Goal: Task Accomplishment & Management: Use online tool/utility

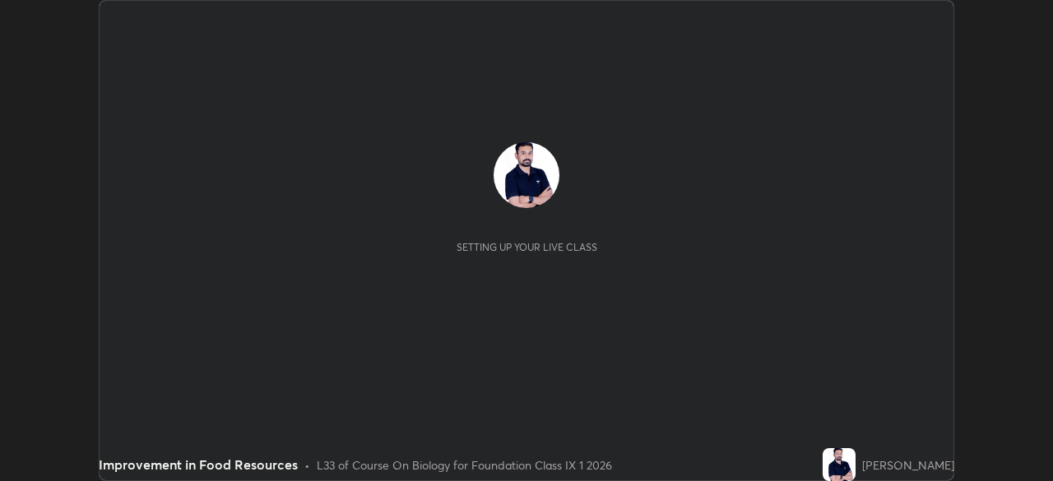
scroll to position [481, 1053]
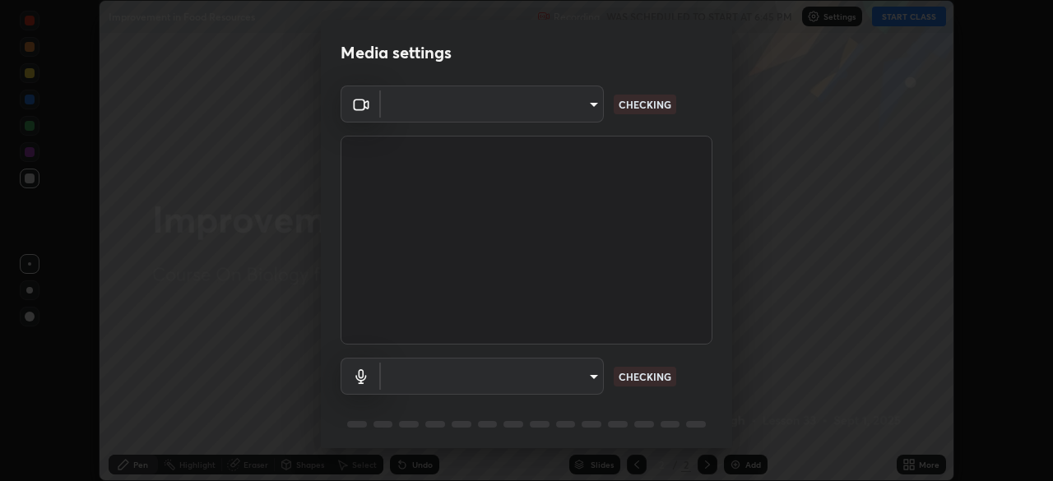
type input "a323740023406d8a57fb006d6f38d7f557ed50a34ef878881a1bbd9a970921da"
click at [587, 377] on body "Erase all Improvement in Food Resources Recording WAS SCHEDULED TO START AT 6:4…" at bounding box center [526, 240] width 1053 height 481
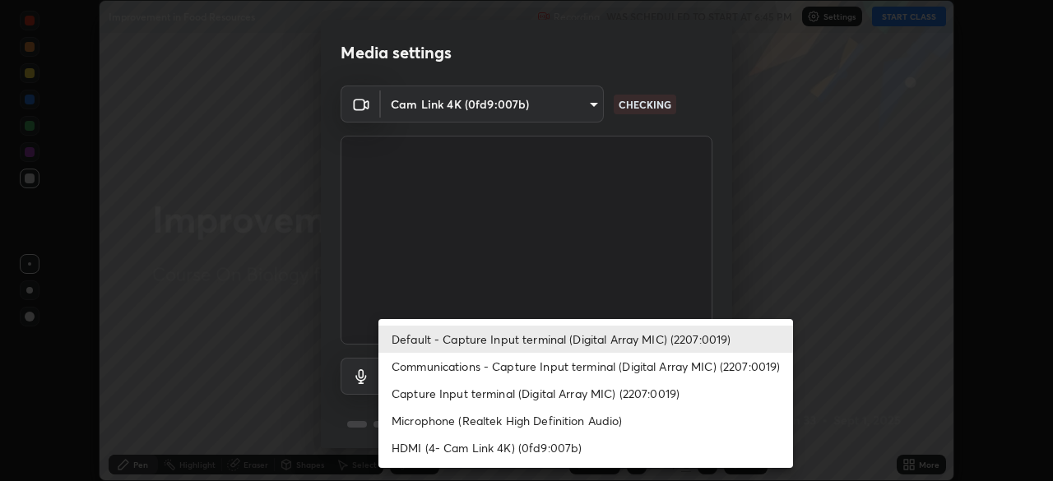
click at [500, 365] on li "Communications - Capture Input terminal (Digital Array MIC) (2207:0019)" at bounding box center [585, 366] width 414 height 27
type input "communications"
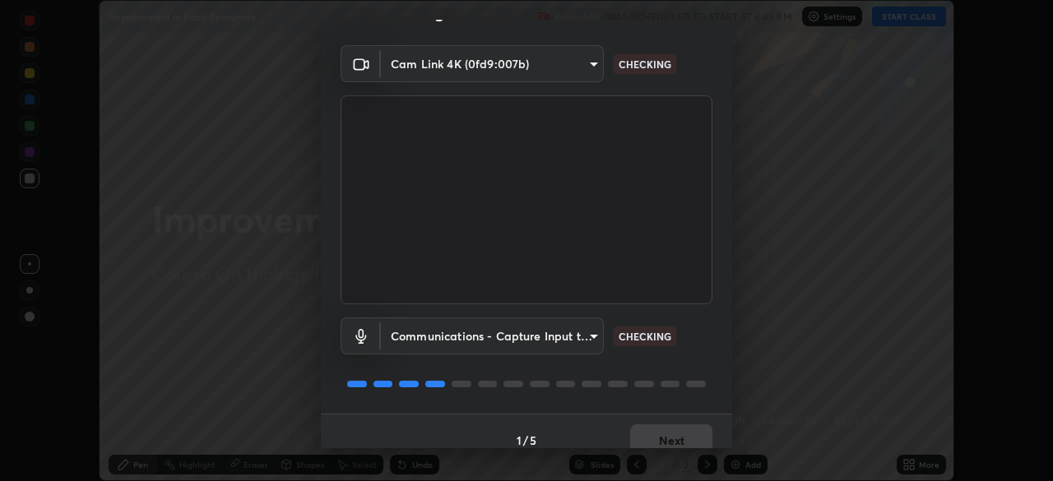
scroll to position [58, 0]
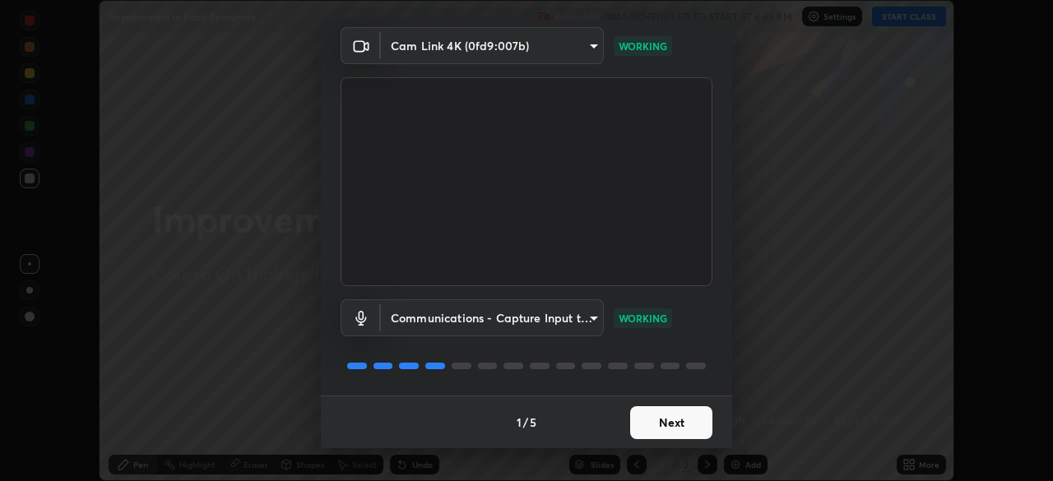
click at [660, 424] on button "Next" at bounding box center [671, 422] width 82 height 33
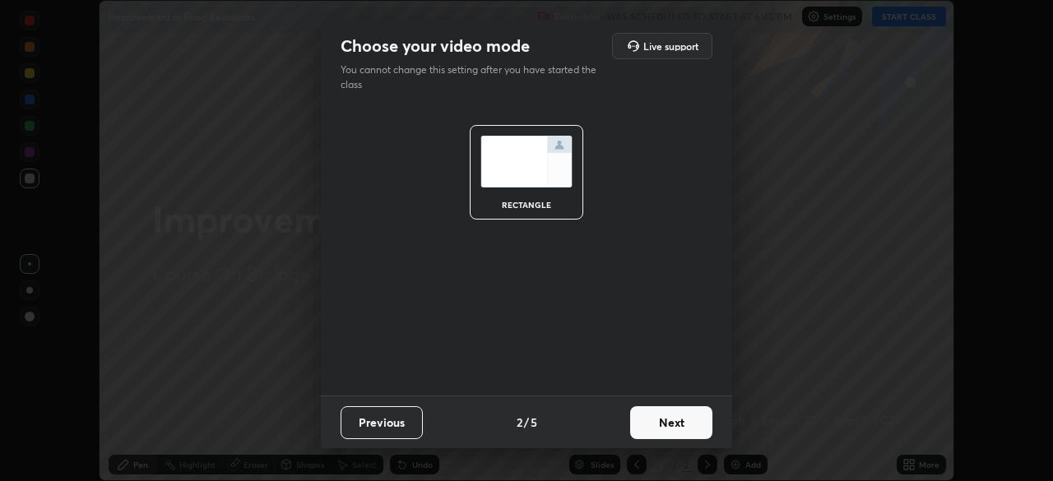
scroll to position [0, 0]
click at [657, 427] on button "Next" at bounding box center [671, 422] width 82 height 33
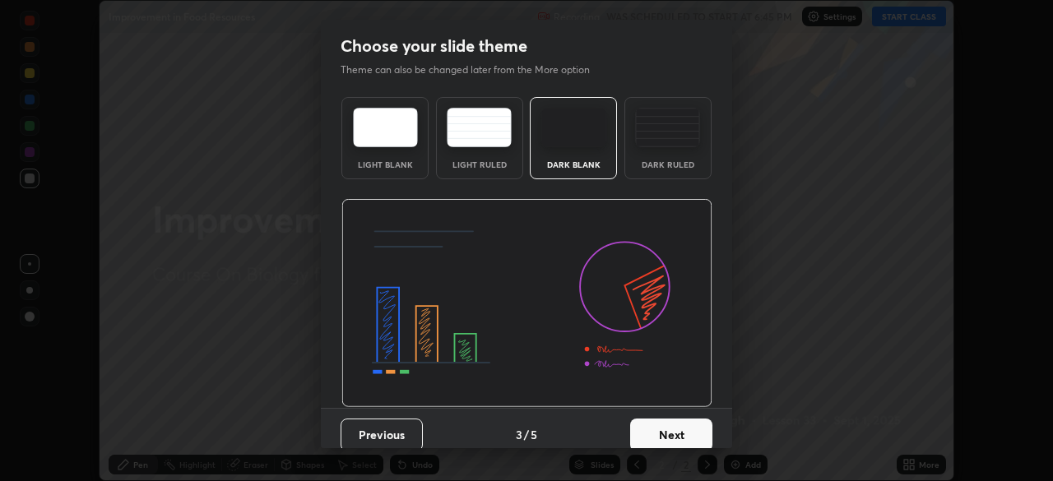
click at [655, 432] on button "Next" at bounding box center [671, 435] width 82 height 33
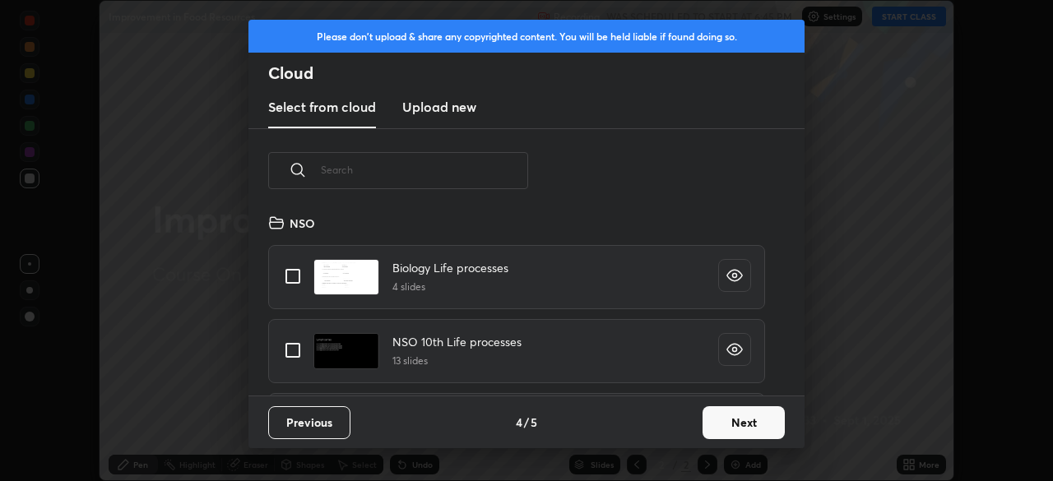
scroll to position [183, 528]
click at [719, 423] on button "Next" at bounding box center [743, 422] width 82 height 33
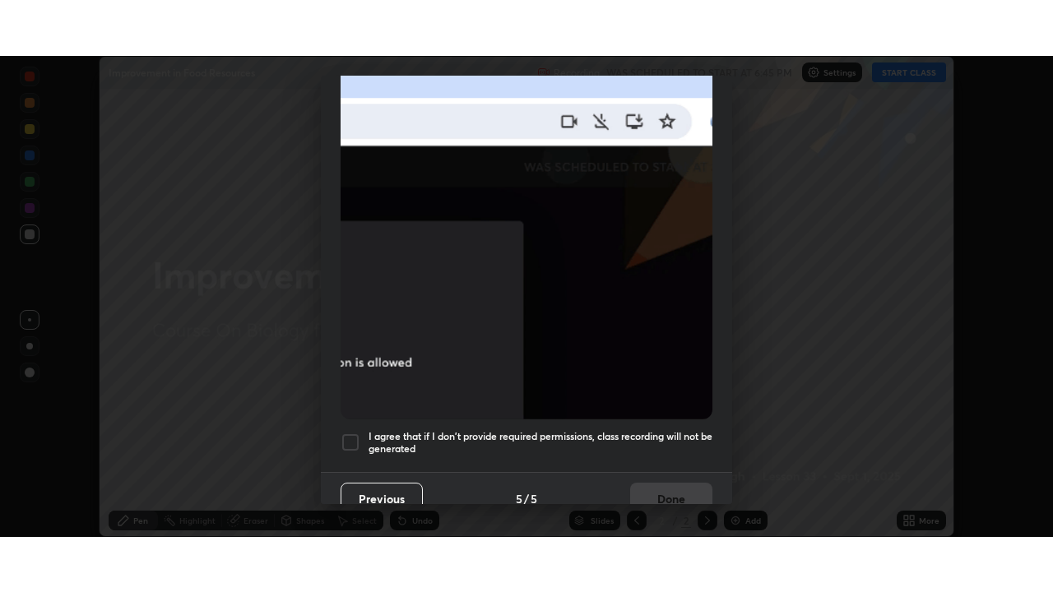
scroll to position [394, 0]
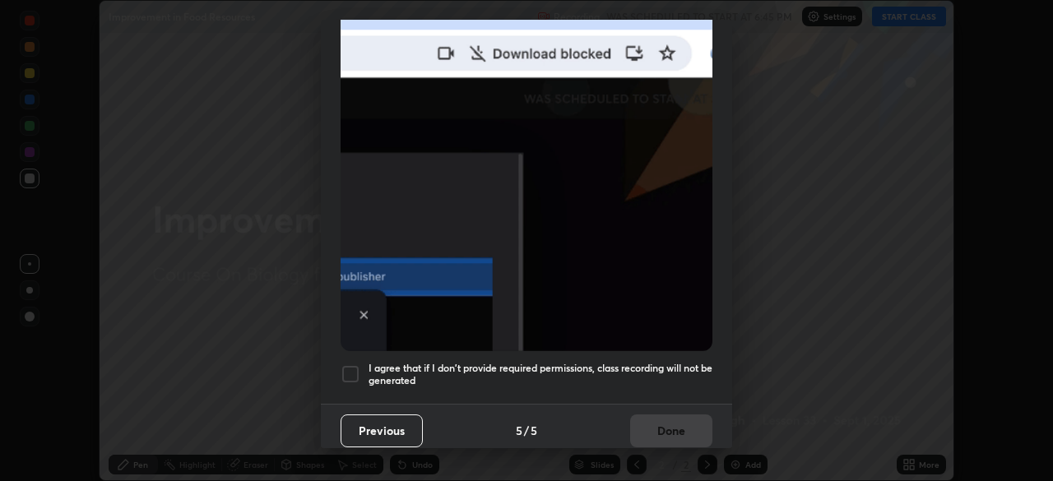
click at [355, 364] on div at bounding box center [350, 374] width 20 height 20
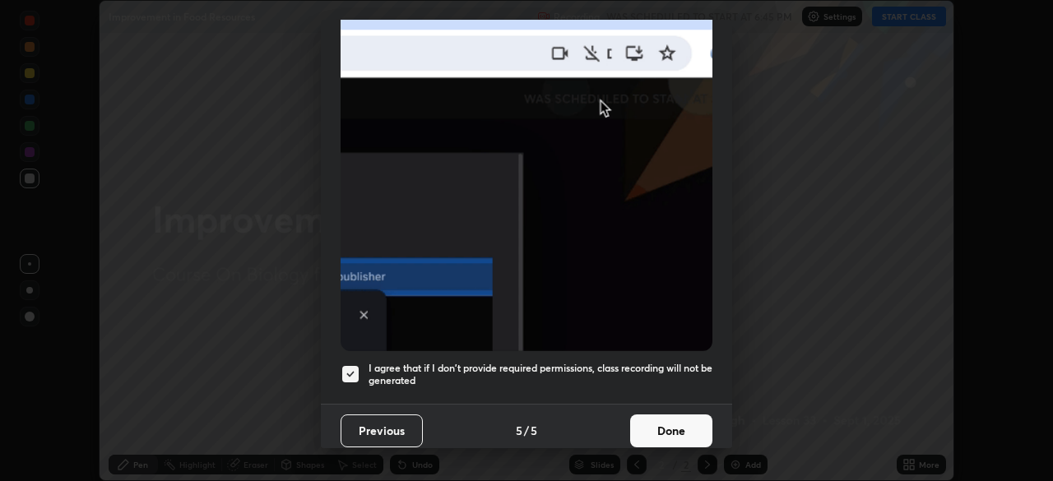
click at [662, 424] on button "Done" at bounding box center [671, 430] width 82 height 33
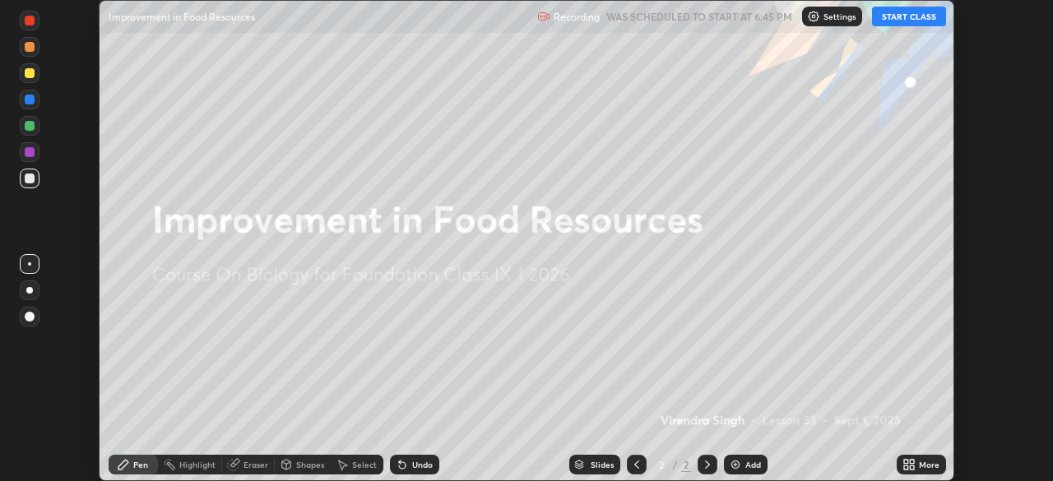
click at [909, 16] on button "START CLASS" at bounding box center [909, 17] width 74 height 20
click at [913, 457] on div "More" at bounding box center [920, 465] width 49 height 20
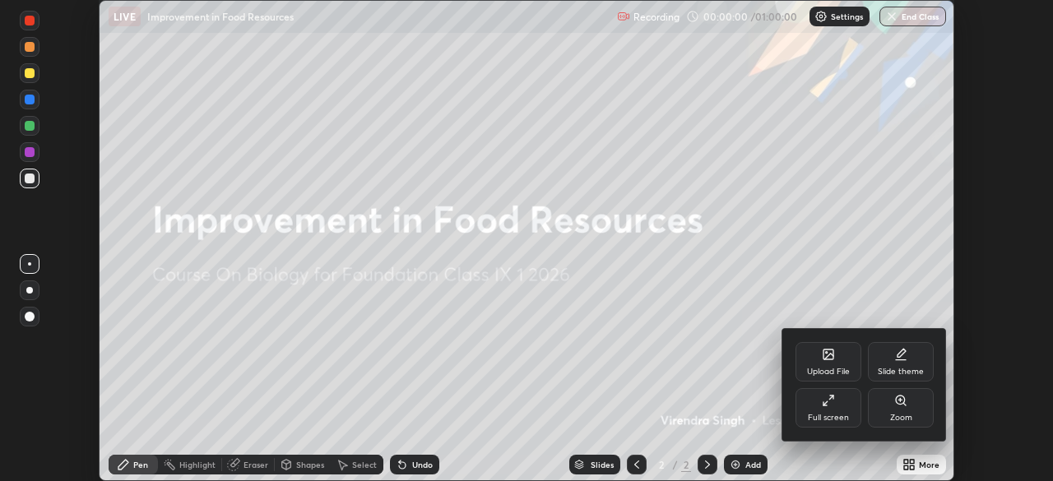
click at [832, 414] on div "Full screen" at bounding box center [828, 418] width 41 height 8
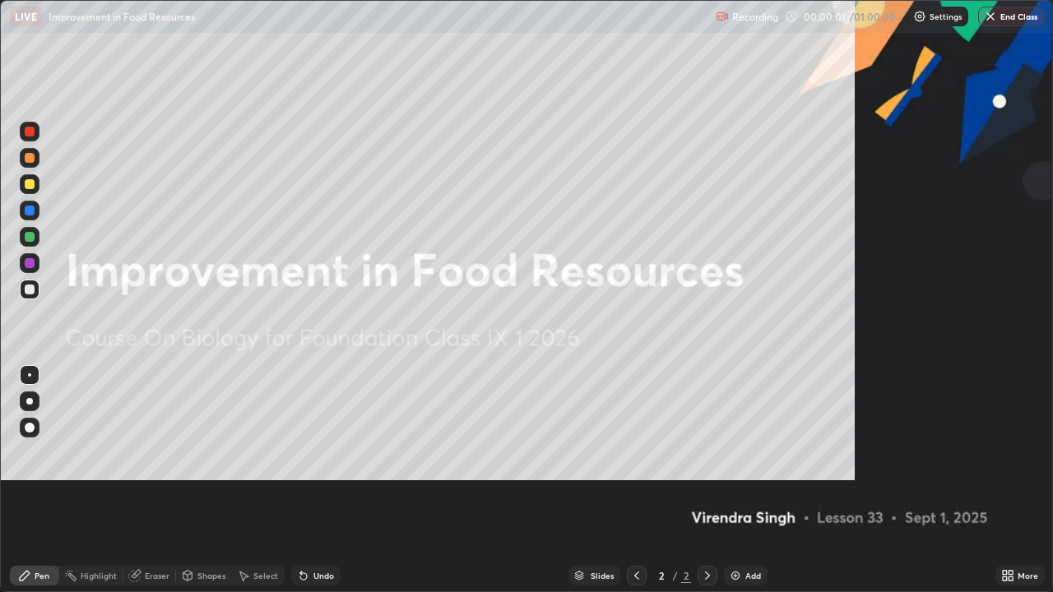
scroll to position [592, 1053]
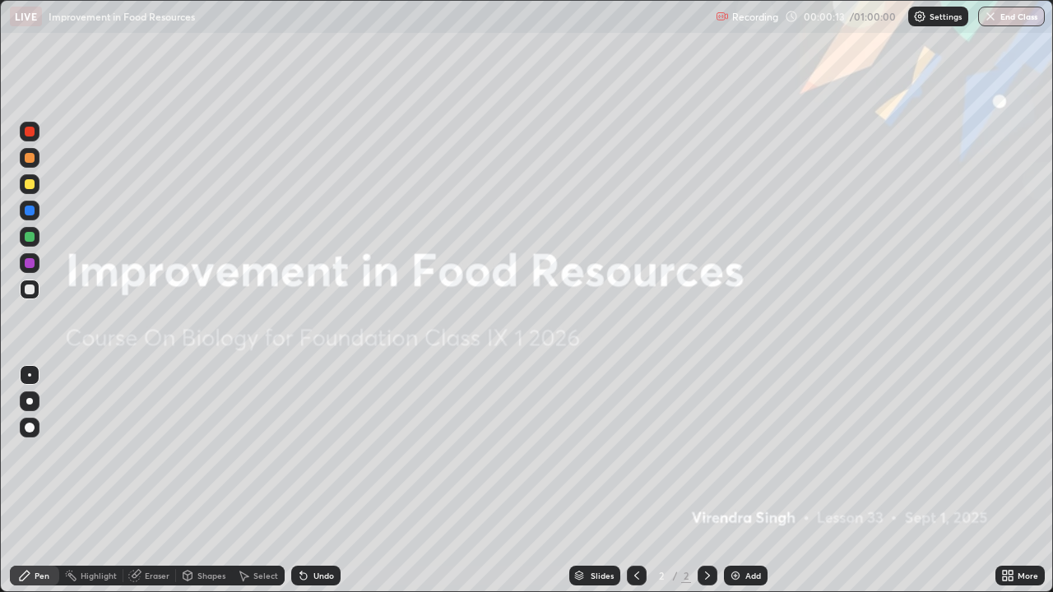
click at [749, 480] on div "Add" at bounding box center [753, 576] width 16 height 8
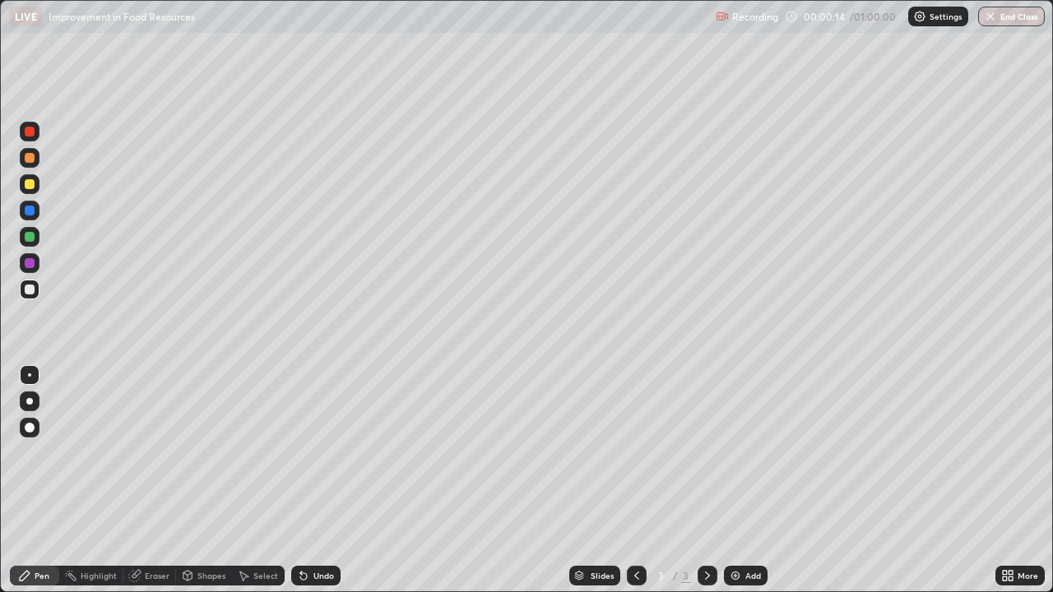
click at [30, 401] on div at bounding box center [29, 401] width 7 height 7
click at [29, 187] on div at bounding box center [30, 184] width 10 height 10
click at [33, 164] on div at bounding box center [30, 158] width 20 height 20
click at [29, 299] on div at bounding box center [30, 290] width 20 height 20
click at [34, 188] on div at bounding box center [30, 184] width 20 height 20
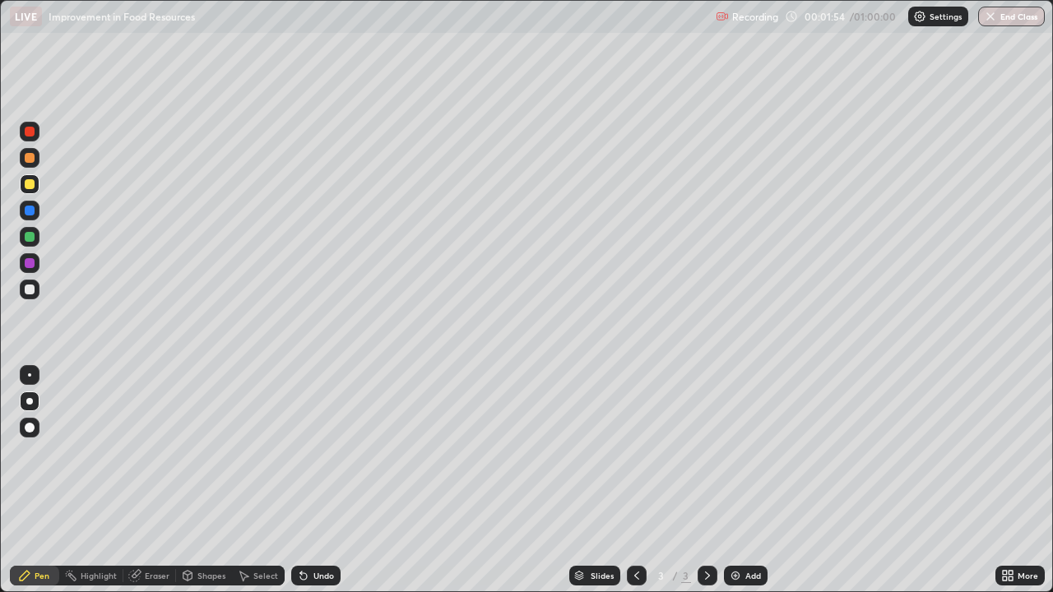
click at [32, 163] on div at bounding box center [30, 158] width 20 height 20
click at [32, 293] on div at bounding box center [30, 290] width 10 height 10
click at [36, 188] on div at bounding box center [30, 184] width 20 height 20
click at [31, 241] on div at bounding box center [30, 237] width 10 height 10
click at [33, 263] on div at bounding box center [30, 263] width 10 height 10
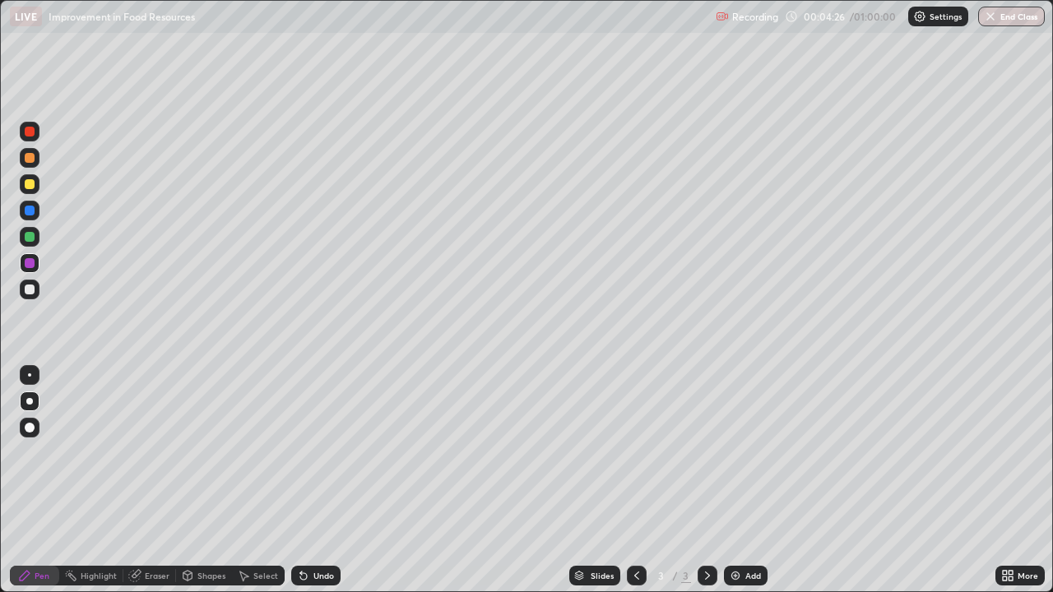
click at [39, 292] on div at bounding box center [29, 289] width 26 height 26
click at [741, 480] on div "Add" at bounding box center [746, 576] width 44 height 20
click at [34, 188] on div at bounding box center [30, 184] width 20 height 20
click at [30, 238] on div at bounding box center [30, 237] width 10 height 10
click at [31, 185] on div at bounding box center [30, 184] width 10 height 10
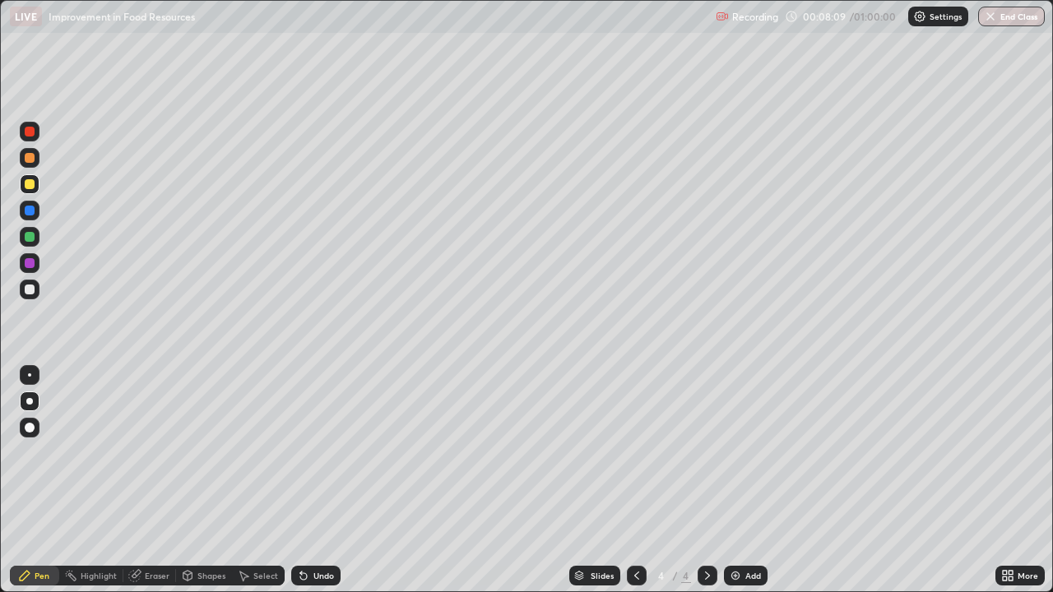
click at [162, 480] on div "Eraser" at bounding box center [157, 576] width 25 height 8
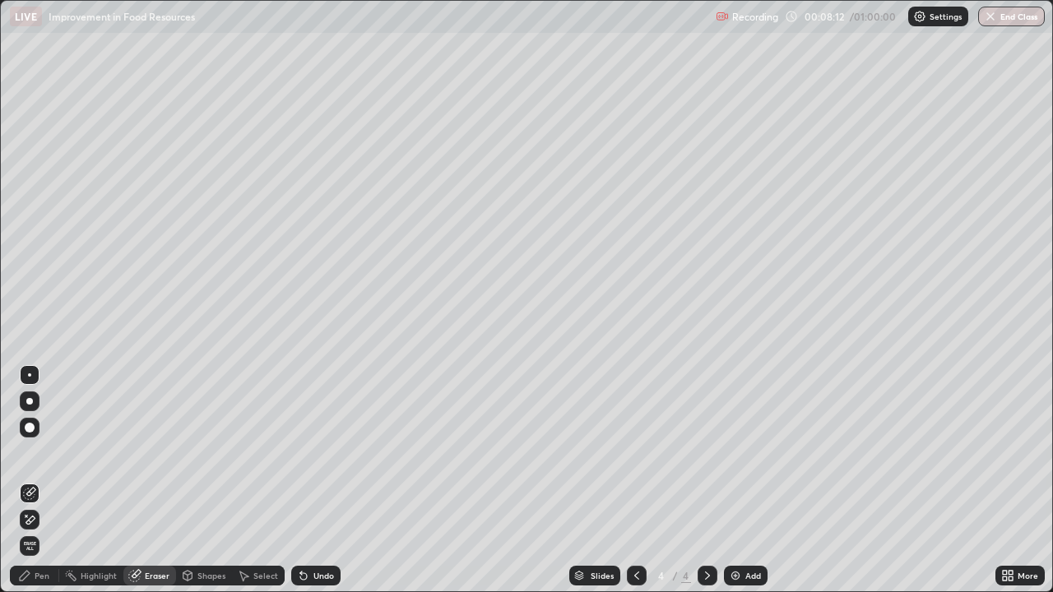
click at [44, 480] on div "Pen" at bounding box center [34, 576] width 49 height 20
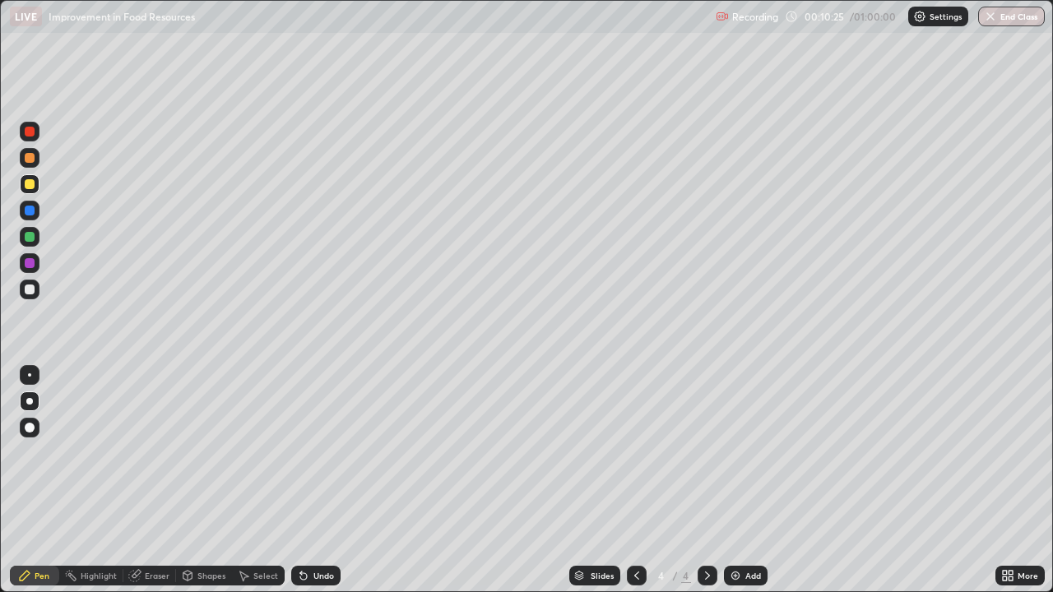
click at [33, 215] on div at bounding box center [30, 211] width 10 height 10
click at [151, 480] on div "Eraser" at bounding box center [157, 576] width 25 height 8
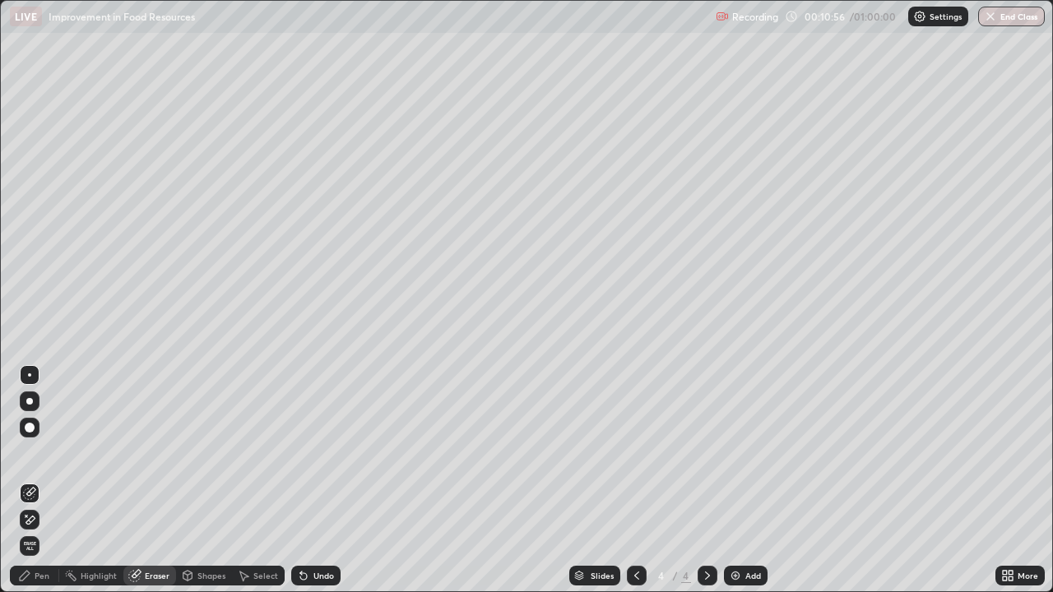
click at [44, 480] on div "Pen" at bounding box center [34, 576] width 49 height 20
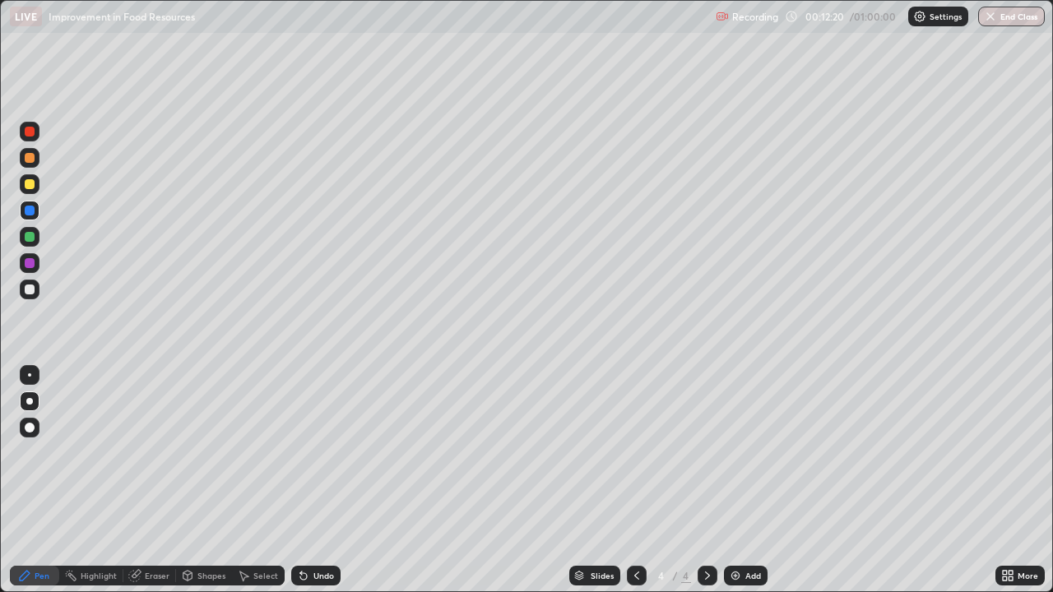
click at [31, 185] on div at bounding box center [30, 184] width 10 height 10
click at [313, 480] on div "Undo" at bounding box center [323, 576] width 21 height 8
click at [30, 239] on div at bounding box center [30, 237] width 10 height 10
click at [30, 184] on div at bounding box center [30, 184] width 10 height 10
click at [31, 292] on div at bounding box center [30, 290] width 10 height 10
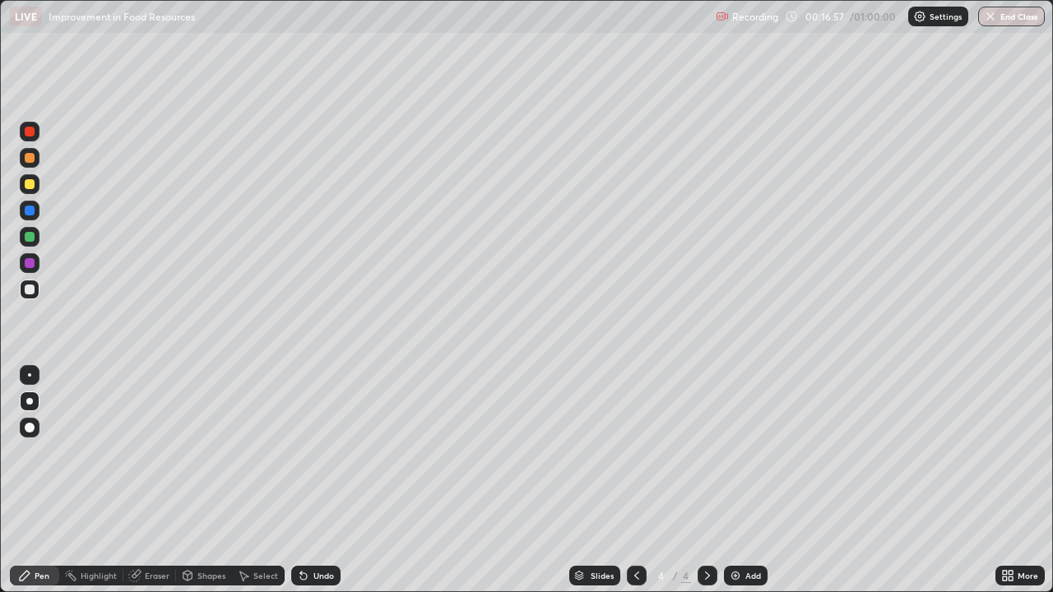
click at [313, 480] on div "Undo" at bounding box center [323, 576] width 21 height 8
click at [741, 480] on div "Add" at bounding box center [746, 576] width 44 height 20
click at [32, 162] on div at bounding box center [30, 158] width 10 height 10
click at [641, 480] on div at bounding box center [637, 576] width 20 height 20
click at [706, 480] on icon at bounding box center [707, 575] width 13 height 13
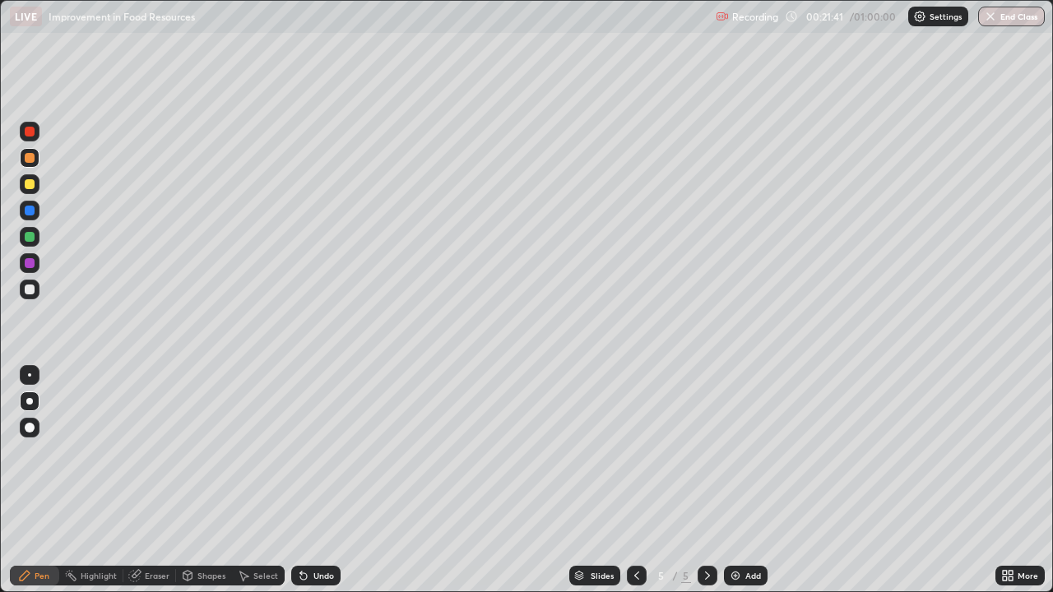
click at [31, 161] on div at bounding box center [30, 158] width 10 height 10
click at [33, 184] on div at bounding box center [30, 184] width 10 height 10
click at [35, 285] on div at bounding box center [30, 290] width 20 height 20
click at [31, 162] on div at bounding box center [30, 158] width 10 height 10
click at [33, 189] on div at bounding box center [30, 184] width 20 height 20
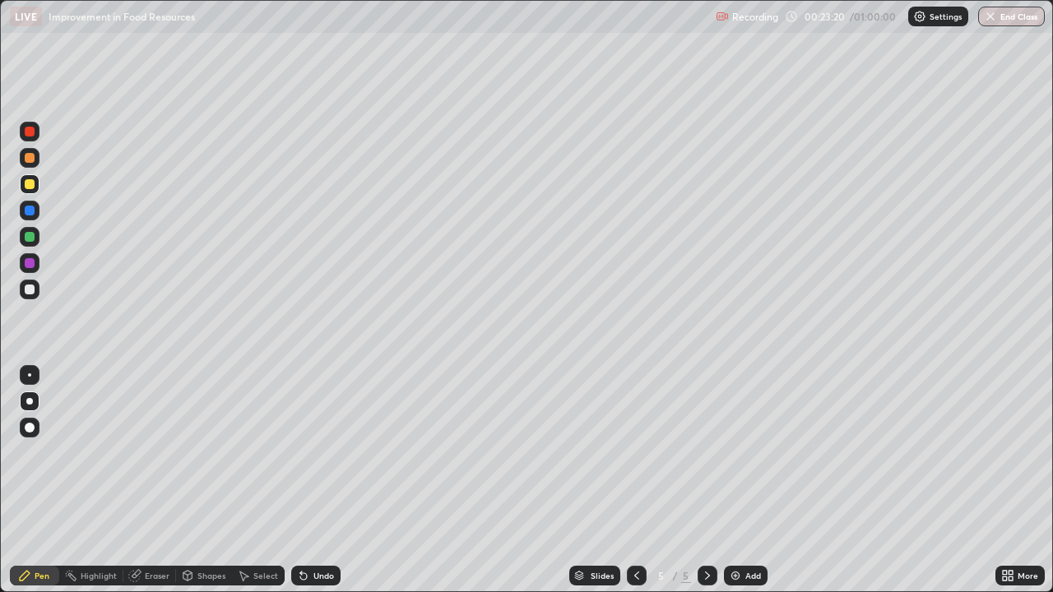
click at [31, 290] on div at bounding box center [30, 290] width 10 height 10
click at [30, 239] on div at bounding box center [30, 237] width 10 height 10
click at [34, 189] on div at bounding box center [30, 184] width 20 height 20
click at [36, 293] on div at bounding box center [30, 290] width 20 height 20
click at [26, 243] on div at bounding box center [30, 237] width 20 height 20
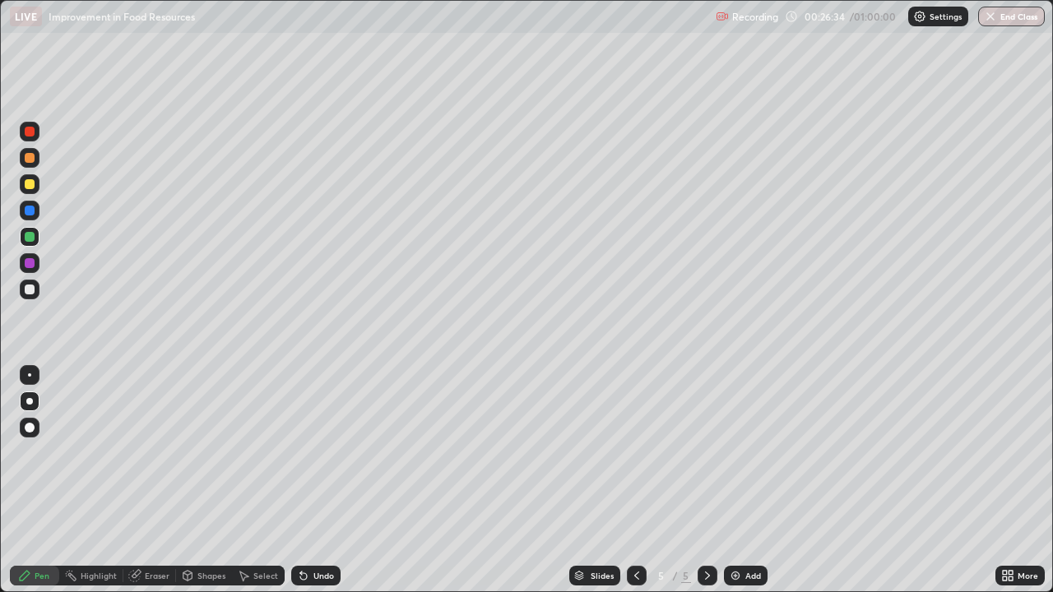
click at [25, 289] on div at bounding box center [30, 290] width 10 height 10
click at [40, 241] on div at bounding box center [29, 237] width 26 height 26
click at [30, 183] on div at bounding box center [30, 184] width 10 height 10
click at [36, 155] on div at bounding box center [30, 158] width 20 height 20
click at [34, 187] on div at bounding box center [30, 184] width 10 height 10
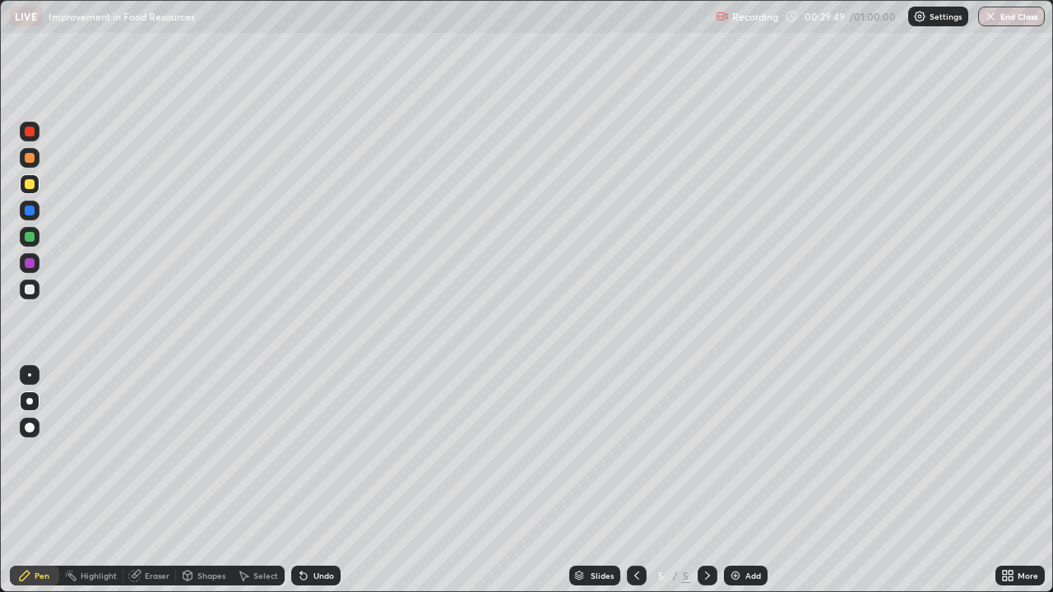
click at [30, 158] on div at bounding box center [30, 158] width 10 height 10
click at [748, 480] on div "Add" at bounding box center [753, 576] width 16 height 8
click at [39, 184] on div at bounding box center [29, 184] width 26 height 26
click at [35, 292] on div at bounding box center [30, 290] width 20 height 20
click at [35, 162] on div at bounding box center [30, 158] width 20 height 20
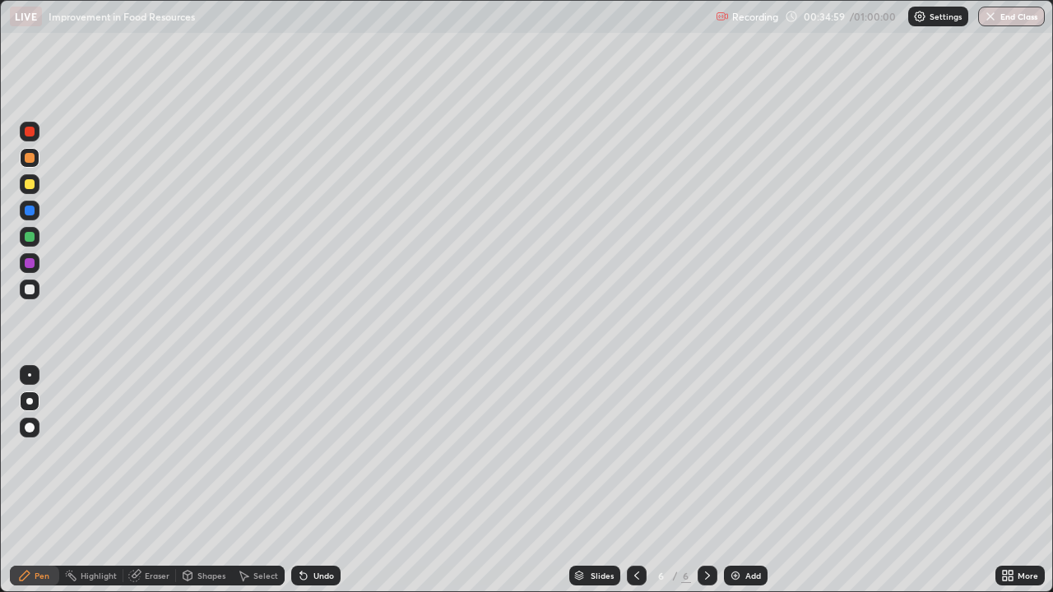
click at [35, 188] on div at bounding box center [30, 184] width 20 height 20
click at [743, 480] on div "Add" at bounding box center [746, 576] width 44 height 20
click at [31, 238] on div at bounding box center [30, 237] width 10 height 10
click at [36, 161] on div at bounding box center [30, 158] width 20 height 20
click at [34, 184] on div at bounding box center [30, 184] width 10 height 10
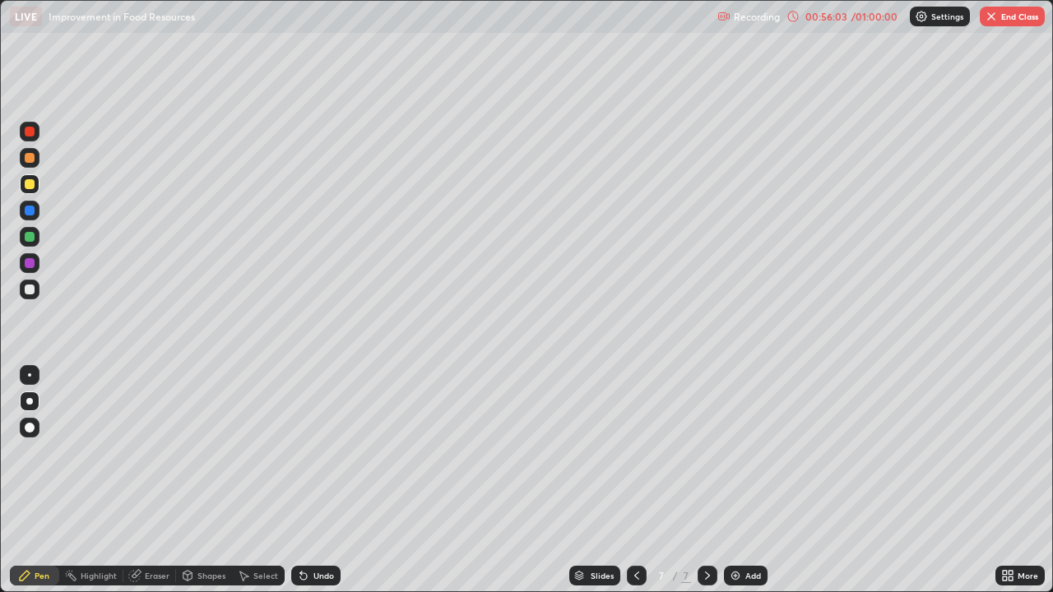
click at [1003, 21] on button "End Class" at bounding box center [1011, 17] width 65 height 20
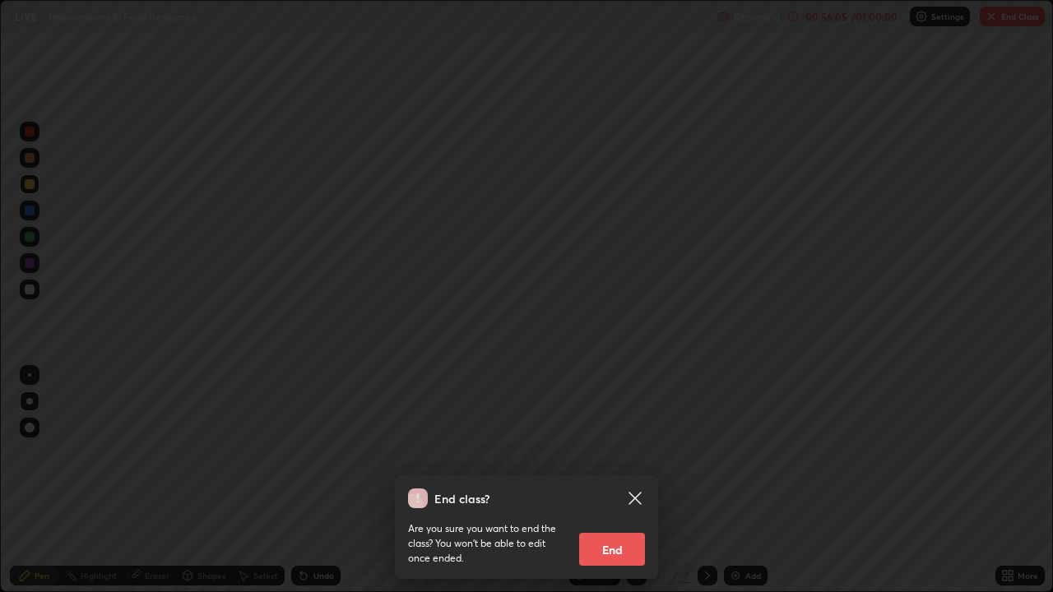
click at [624, 480] on button "End" at bounding box center [612, 549] width 66 height 33
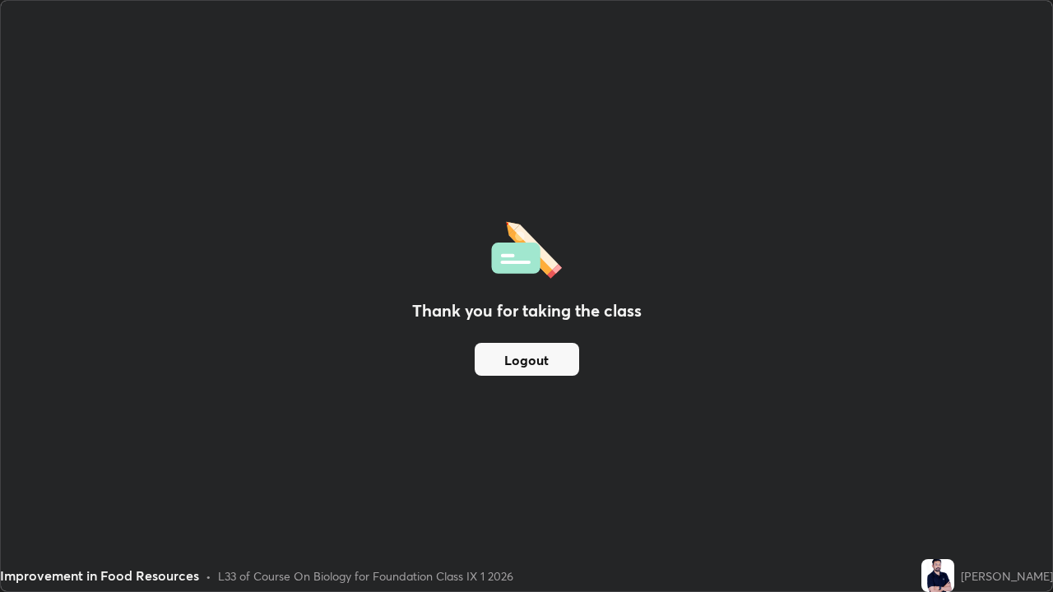
click at [553, 354] on button "Logout" at bounding box center [526, 359] width 104 height 33
